Goal: Contribute content: Add original content to the website for others to see

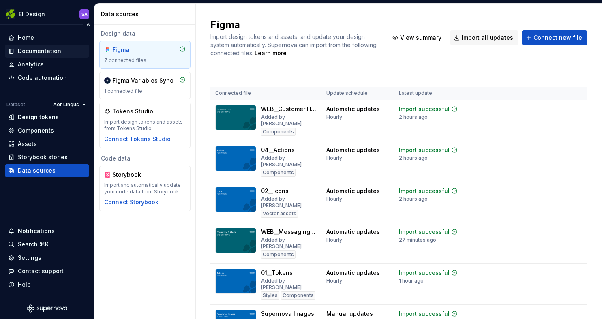
click at [45, 51] on div "Documentation" at bounding box center [39, 51] width 43 height 8
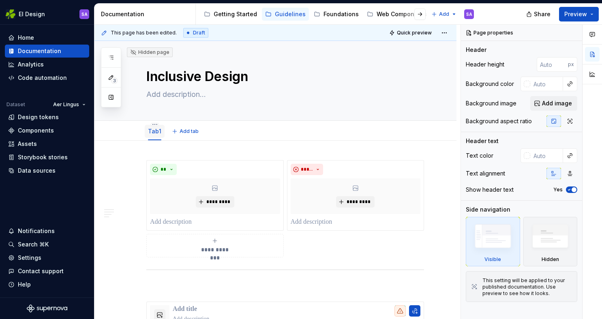
click at [155, 132] on link "Tab1" at bounding box center [154, 131] width 13 height 7
type textarea "*"
click at [177, 129] on button "Add tab" at bounding box center [185, 131] width 33 height 11
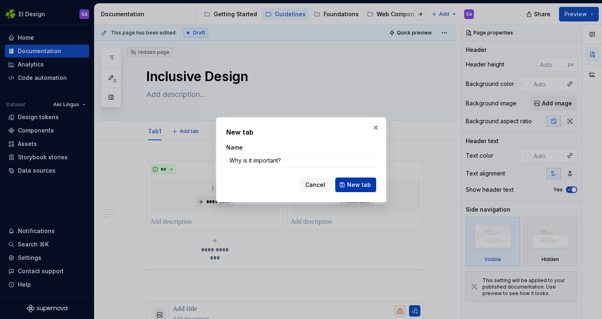
type input "Why is it important?"
click at [347, 181] on button "New tab" at bounding box center [355, 184] width 41 height 15
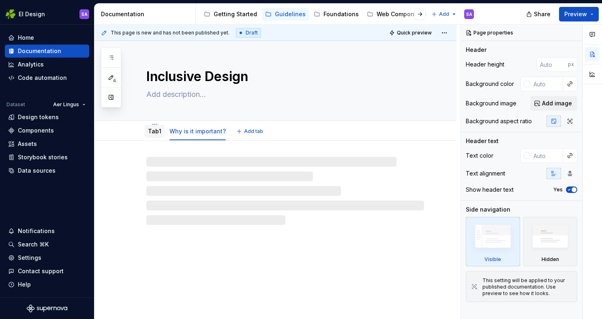
click at [152, 131] on link "Tab1" at bounding box center [154, 131] width 13 height 7
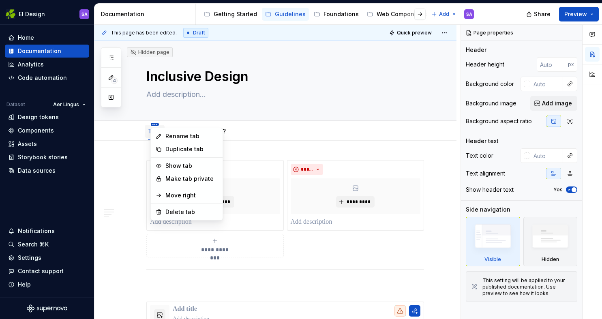
click at [154, 123] on html "EI Design SA Home Documentation Analytics Code automation Dataset Aer Lingus De…" at bounding box center [301, 159] width 602 height 319
type textarea "*"
click at [176, 135] on div "Rename tab" at bounding box center [191, 136] width 53 height 8
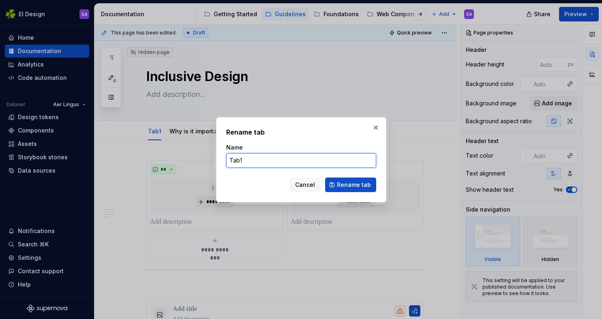
drag, startPoint x: 245, startPoint y: 157, endPoint x: 222, endPoint y: 157, distance: 23.1
click at [222, 157] on div "Rename tab Name Tab1 Cancel Rename tab" at bounding box center [301, 159] width 170 height 85
type input "What is"
type textarea "*"
type input "What is"
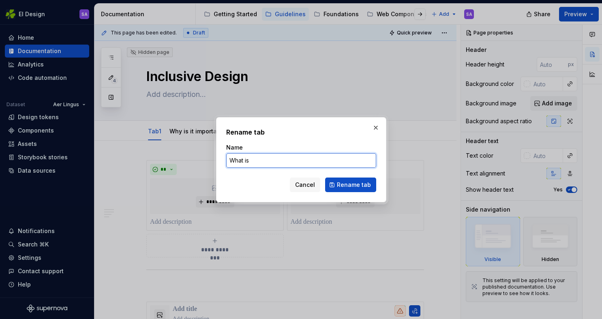
type textarea "*"
type input "What is Inclusive Design?"
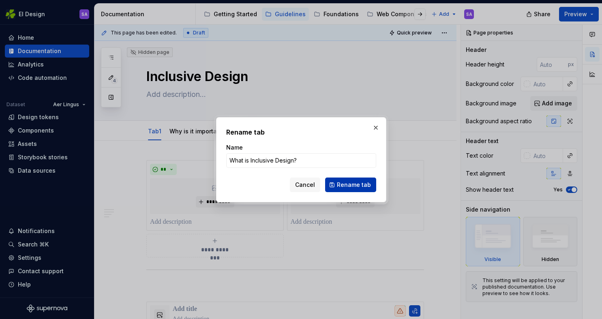
click at [349, 181] on span "Rename tab" at bounding box center [354, 185] width 34 height 8
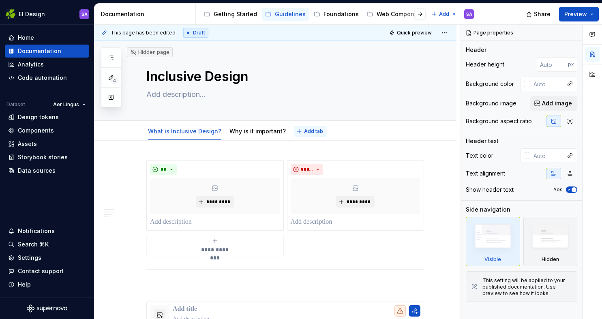
click at [307, 135] on button "Add tab" at bounding box center [310, 131] width 33 height 11
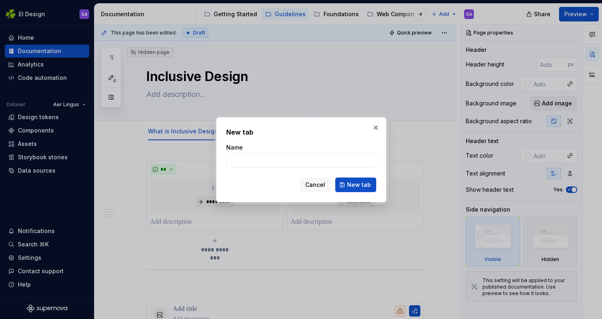
type textarea "*"
type input "How do we design for"
type textarea "*"
type input "How do we design for"
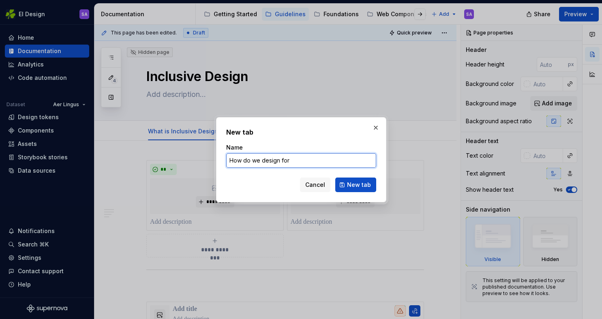
type textarea "*"
type input "How do we design for Inclusivity?"
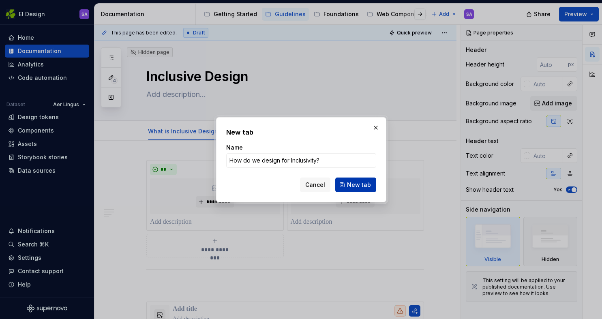
click at [347, 182] on button "New tab" at bounding box center [355, 184] width 41 height 15
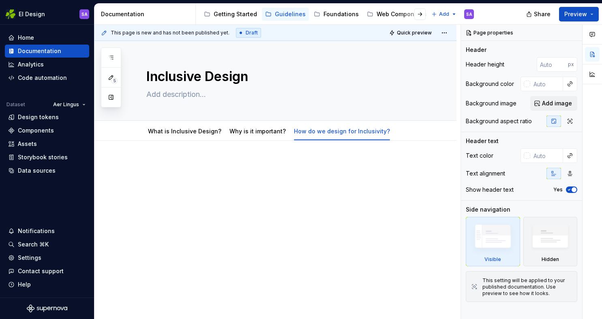
type textarea "*"
click at [406, 129] on span "Add tab" at bounding box center [415, 131] width 19 height 6
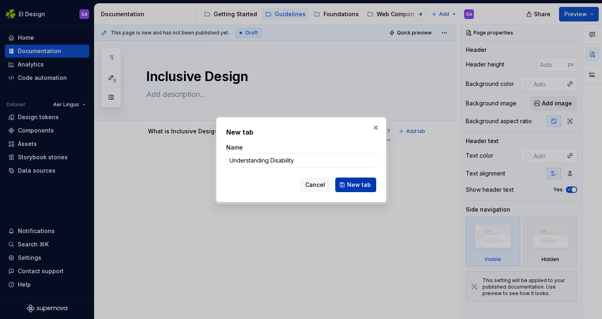
type input "Understanding Disability"
click at [351, 187] on span "New tab" at bounding box center [359, 185] width 24 height 8
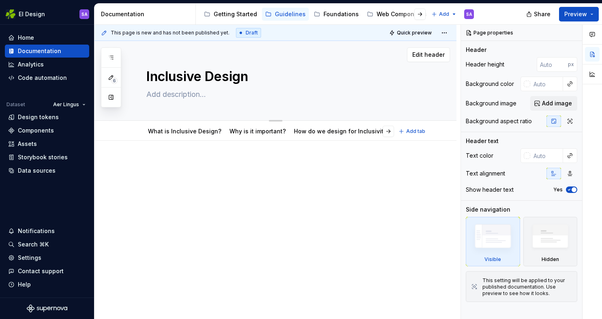
click at [215, 81] on textarea "Inclusive Design" at bounding box center [284, 76] width 278 height 19
click at [429, 56] on span "Edit header" at bounding box center [428, 55] width 32 height 8
click at [229, 79] on textarea "Inclusive Design" at bounding box center [284, 76] width 278 height 19
type textarea "*"
type textarea "A"
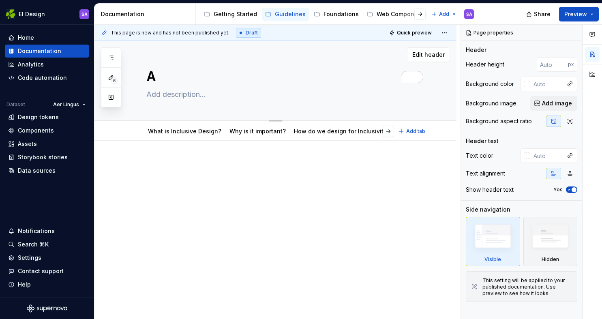
type textarea "*"
type textarea "Ac"
type textarea "*"
type textarea "Acc"
type textarea "*"
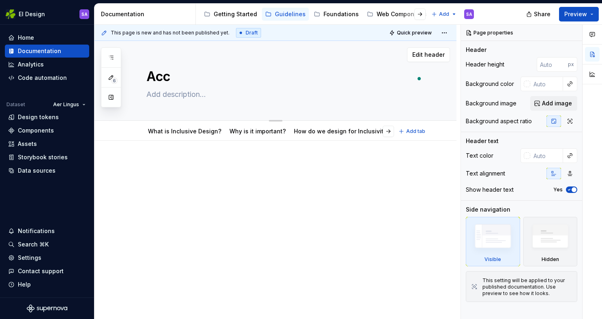
type textarea "Acce"
type textarea "*"
type textarea "Acces"
type textarea "*"
type textarea "Access"
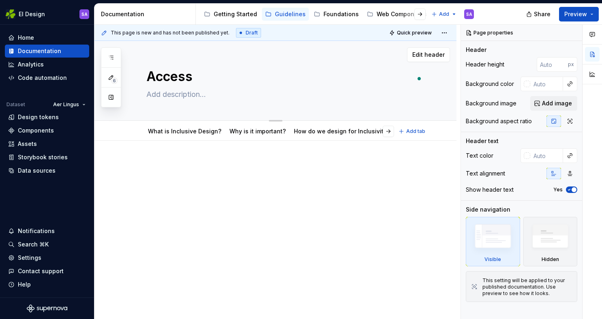
type textarea "*"
type textarea "Accessi"
type textarea "*"
type textarea "Accessib"
type textarea "*"
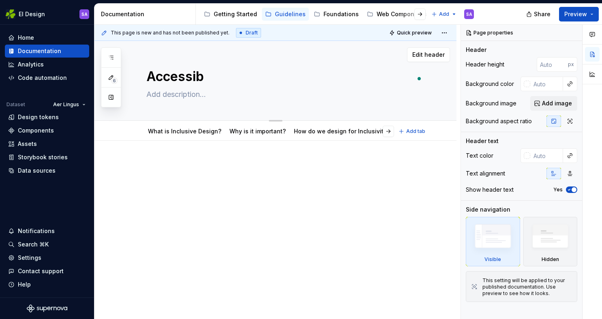
type textarea "Accessibi"
type textarea "*"
type textarea "Accessibil"
type textarea "*"
type textarea "Accessibili"
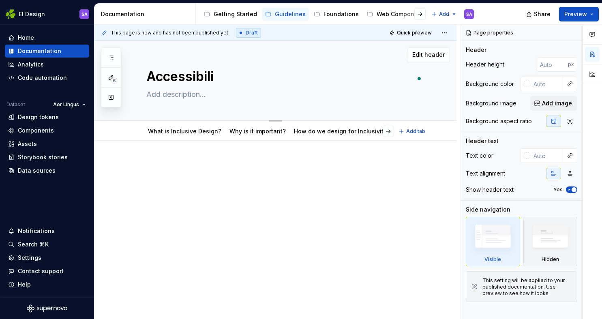
type textarea "*"
type textarea "Accessibilit"
type textarea "*"
type textarea "Accessibility"
type textarea "*"
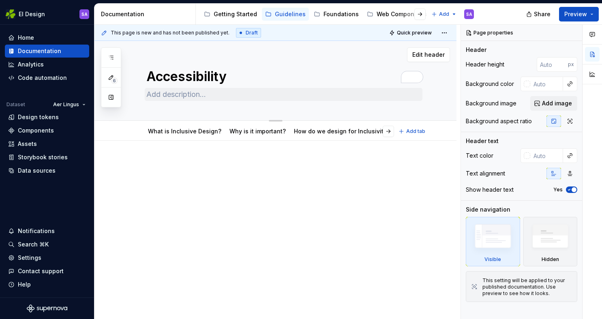
type textarea "Accessibility"
click at [214, 96] on textarea at bounding box center [284, 94] width 278 height 13
type textarea "*"
